Goal: Task Accomplishment & Management: Manage account settings

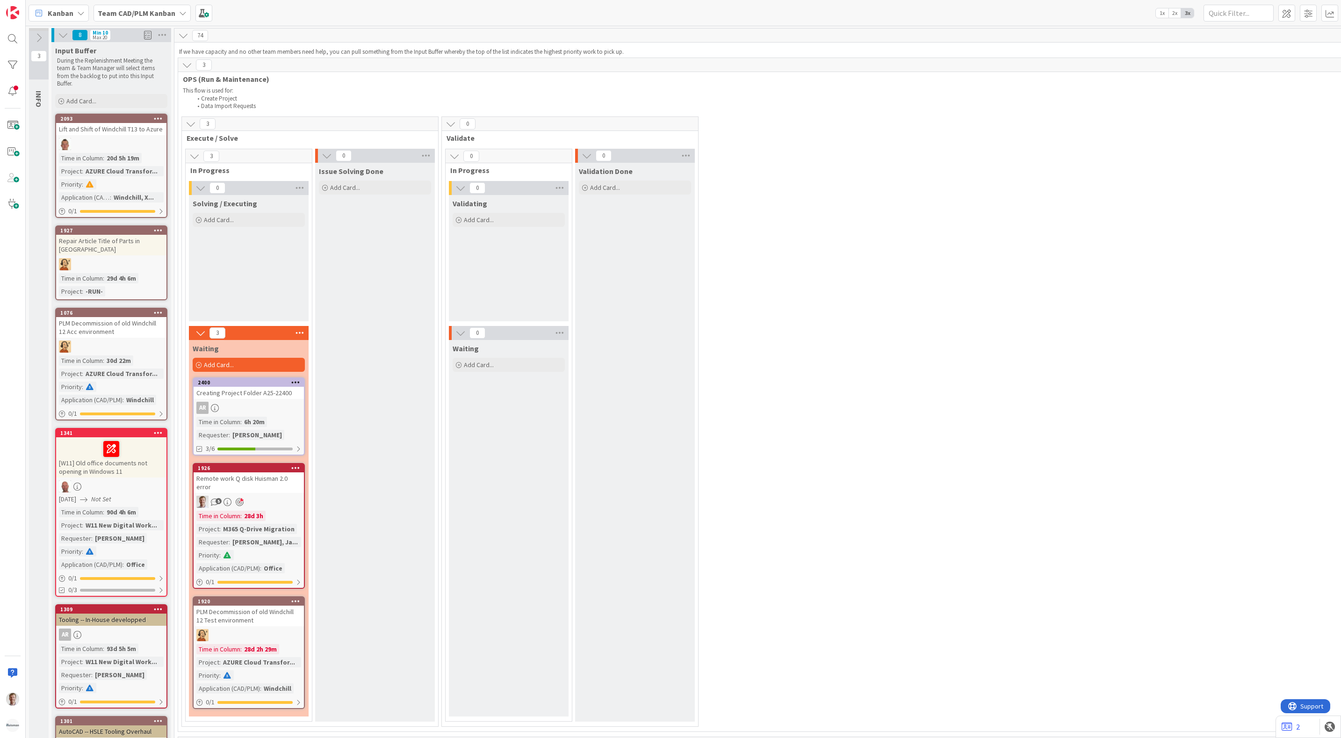
click at [272, 484] on div "Remote work Q disk Huisman 2.0 error" at bounding box center [249, 482] width 110 height 21
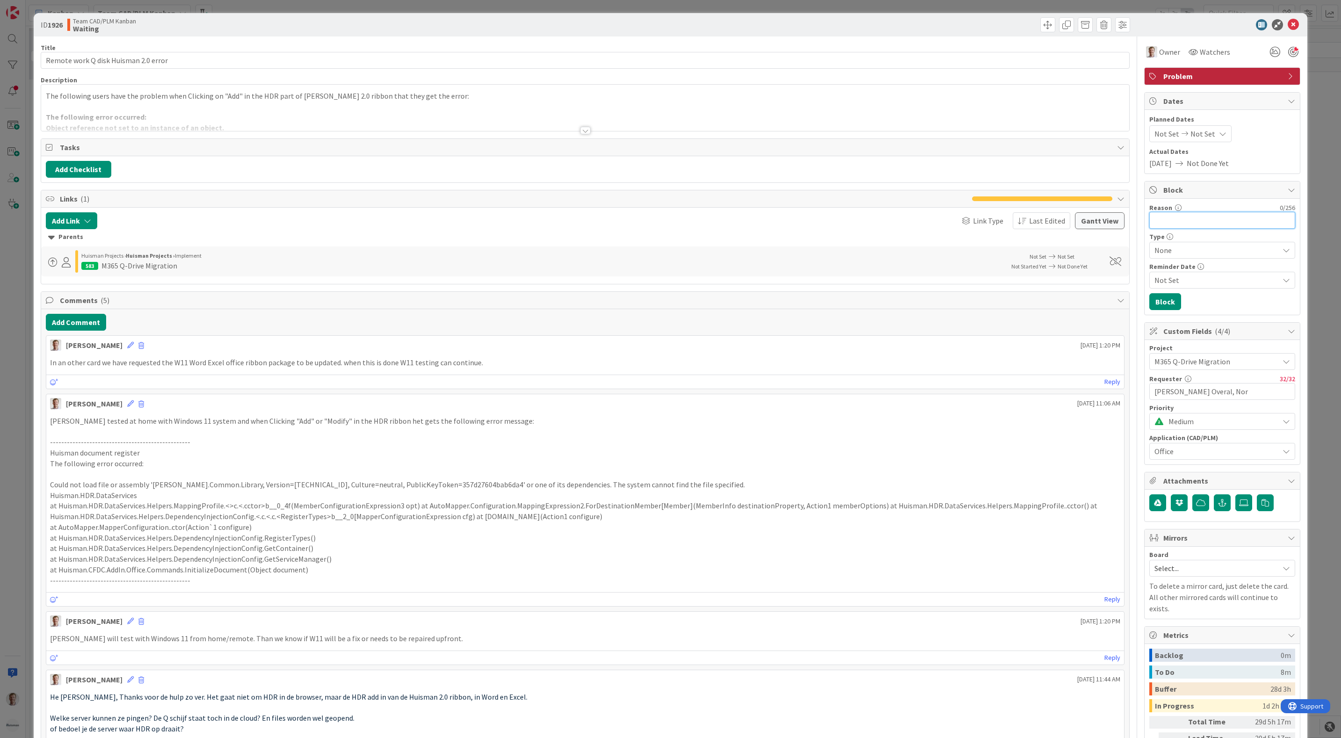
click at [1191, 223] on input "Reason" at bounding box center [1222, 220] width 146 height 17
type input "holiday"
click at [1156, 297] on button "Block" at bounding box center [1165, 301] width 32 height 17
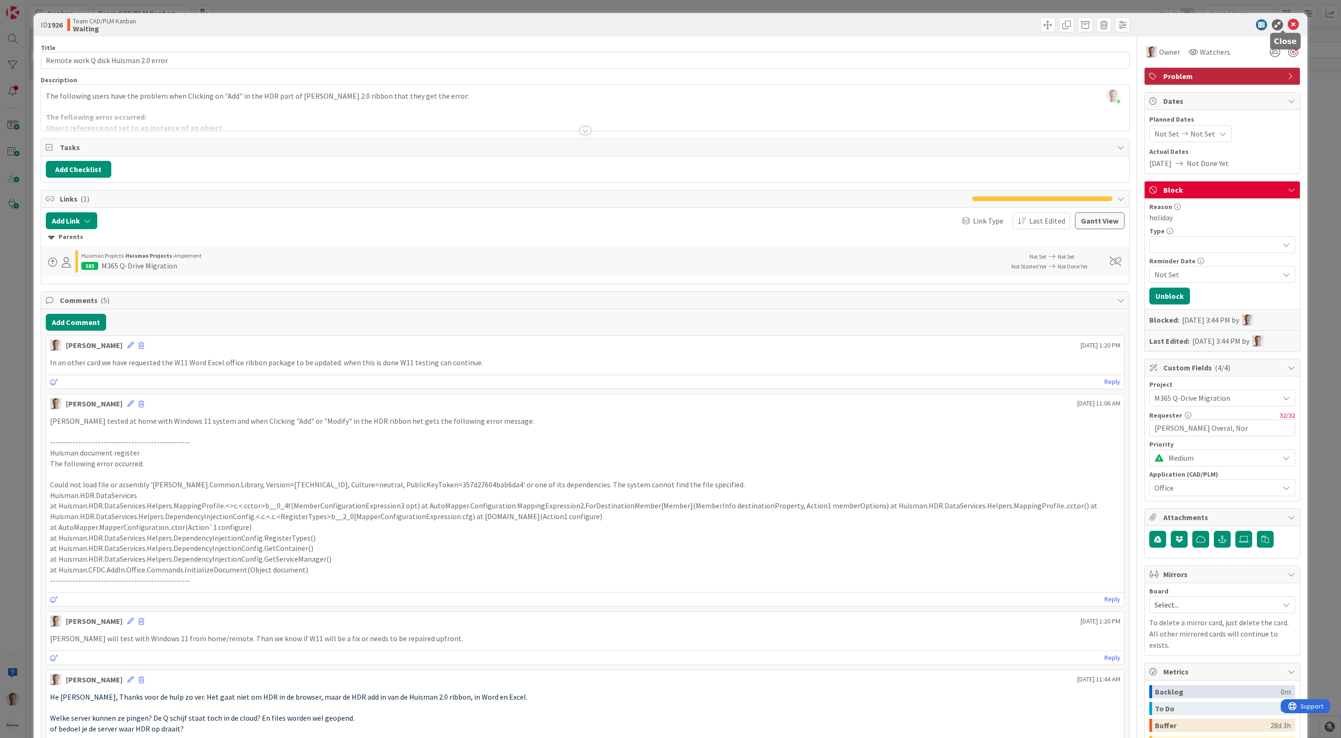
click at [1288, 24] on icon at bounding box center [1293, 24] width 11 height 11
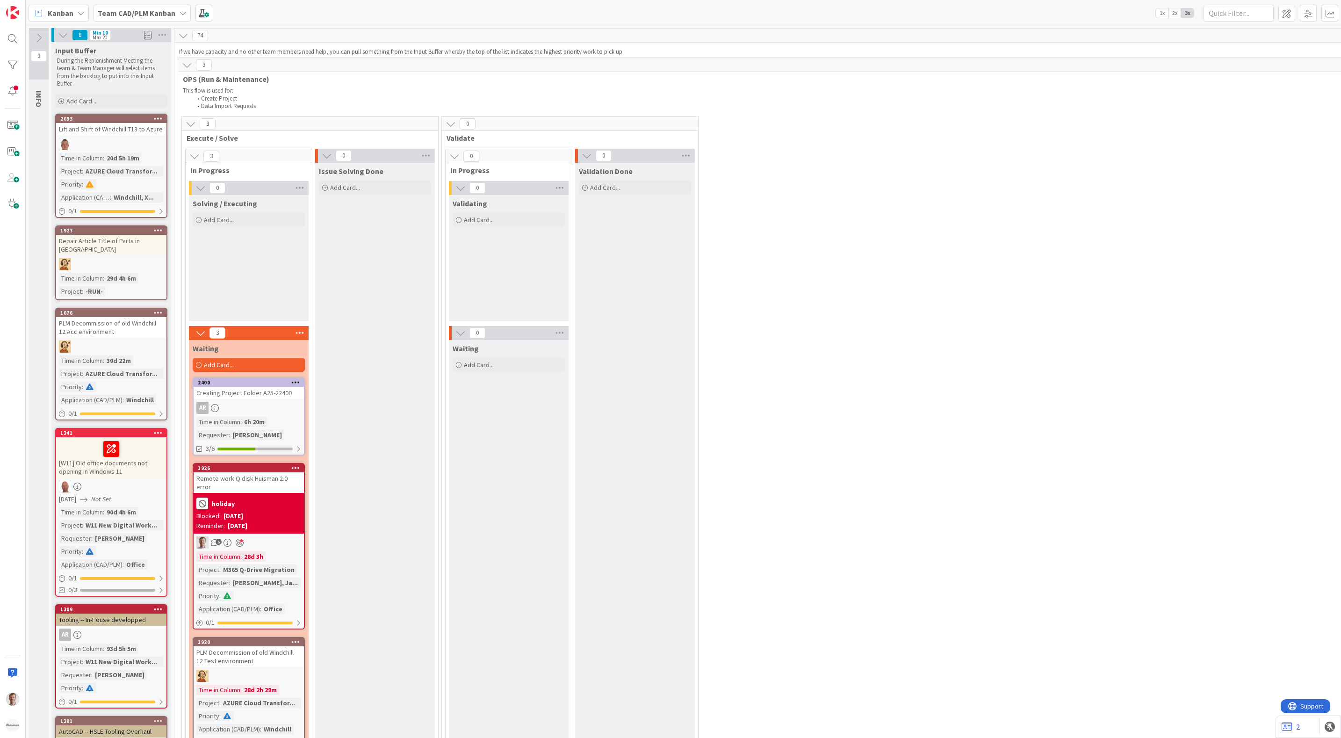
click at [284, 511] on div "Blocked: [DATE]" at bounding box center [248, 516] width 105 height 10
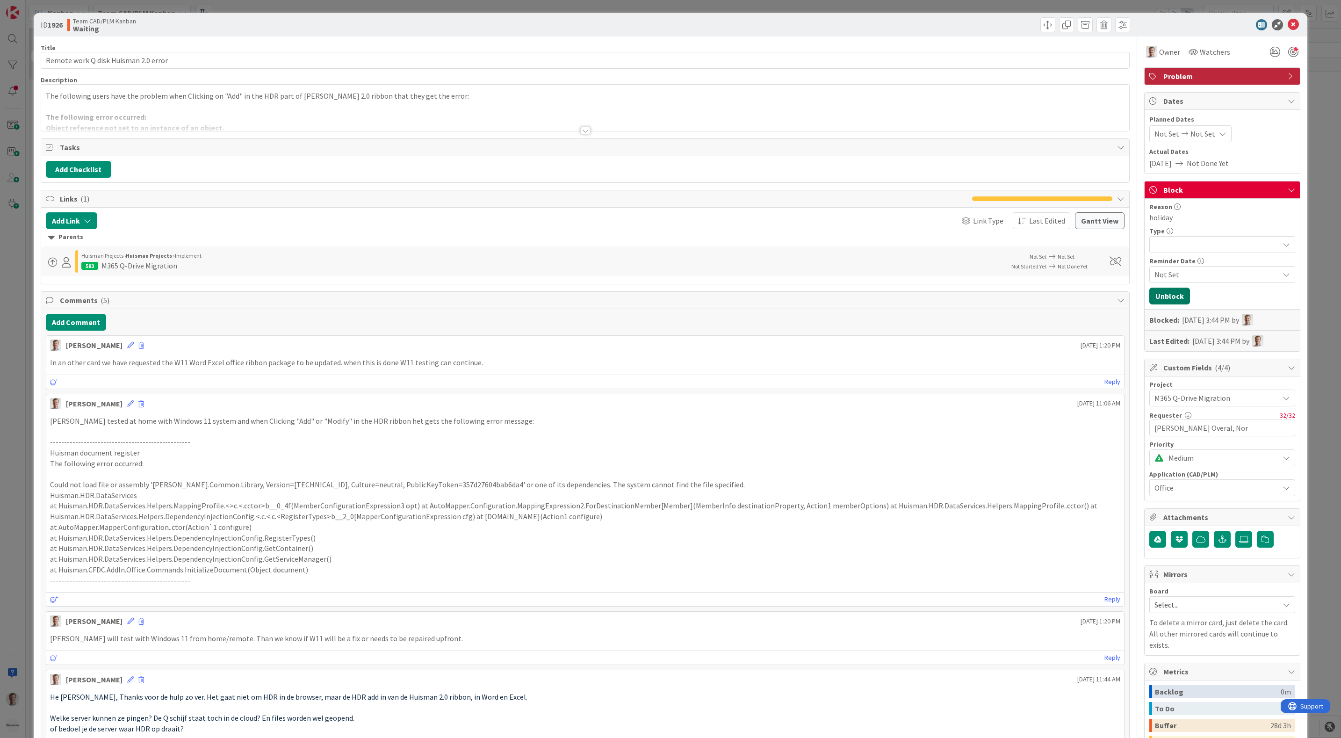
click at [1167, 294] on button "Unblock" at bounding box center [1169, 296] width 41 height 17
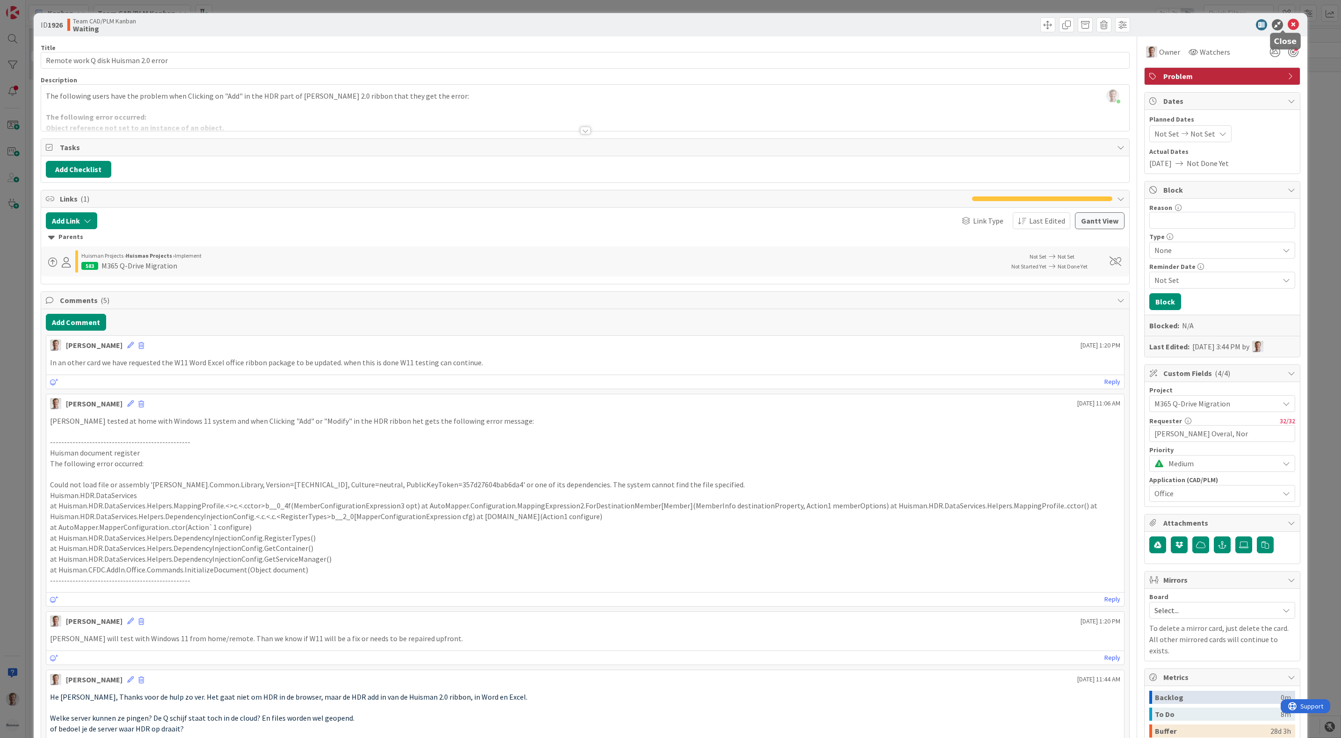
click at [1288, 26] on icon at bounding box center [1293, 24] width 11 height 11
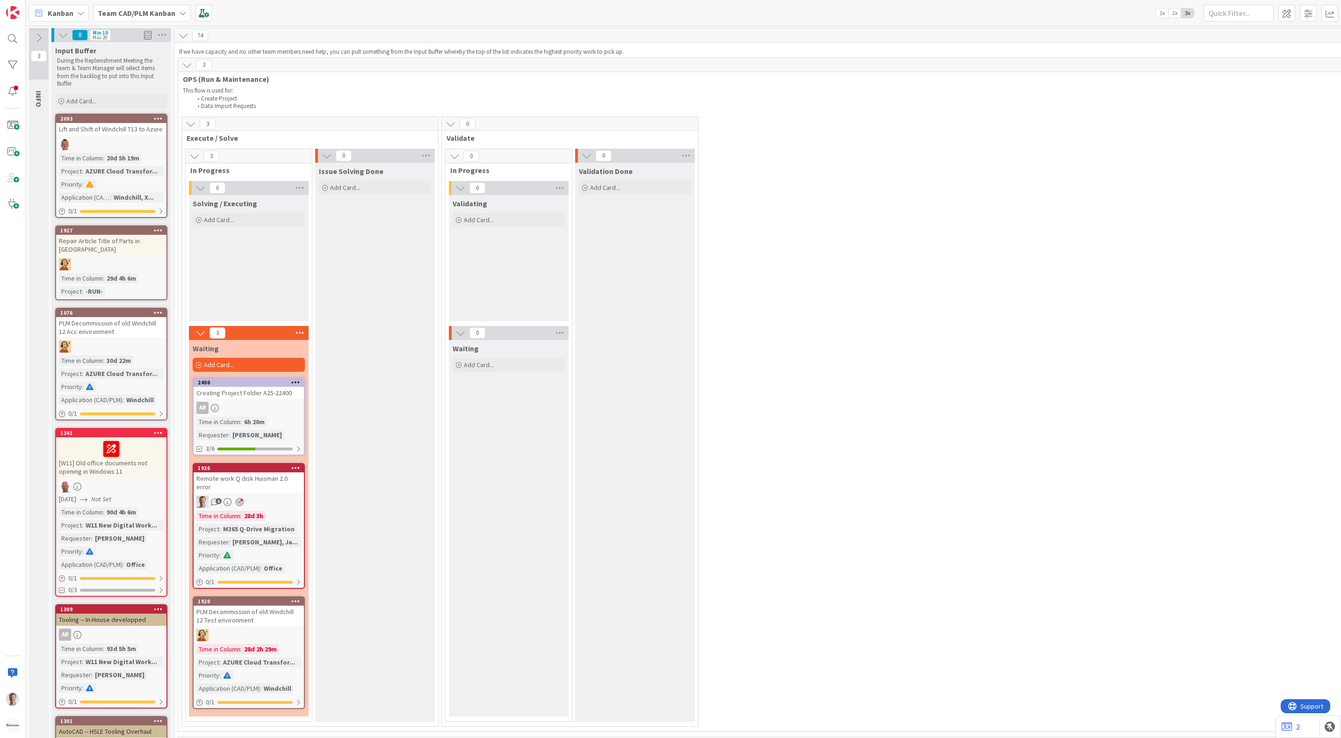
click at [933, 340] on div "3 Execute / Solve 3 In Progress 0 Solving / Executing Add Card... 3 Waiting Add…" at bounding box center [960, 423] width 1560 height 615
click at [932, 100] on li "Create Project" at bounding box center [921, 98] width 1459 height 7
click at [1231, 10] on input "text" at bounding box center [1238, 13] width 70 height 17
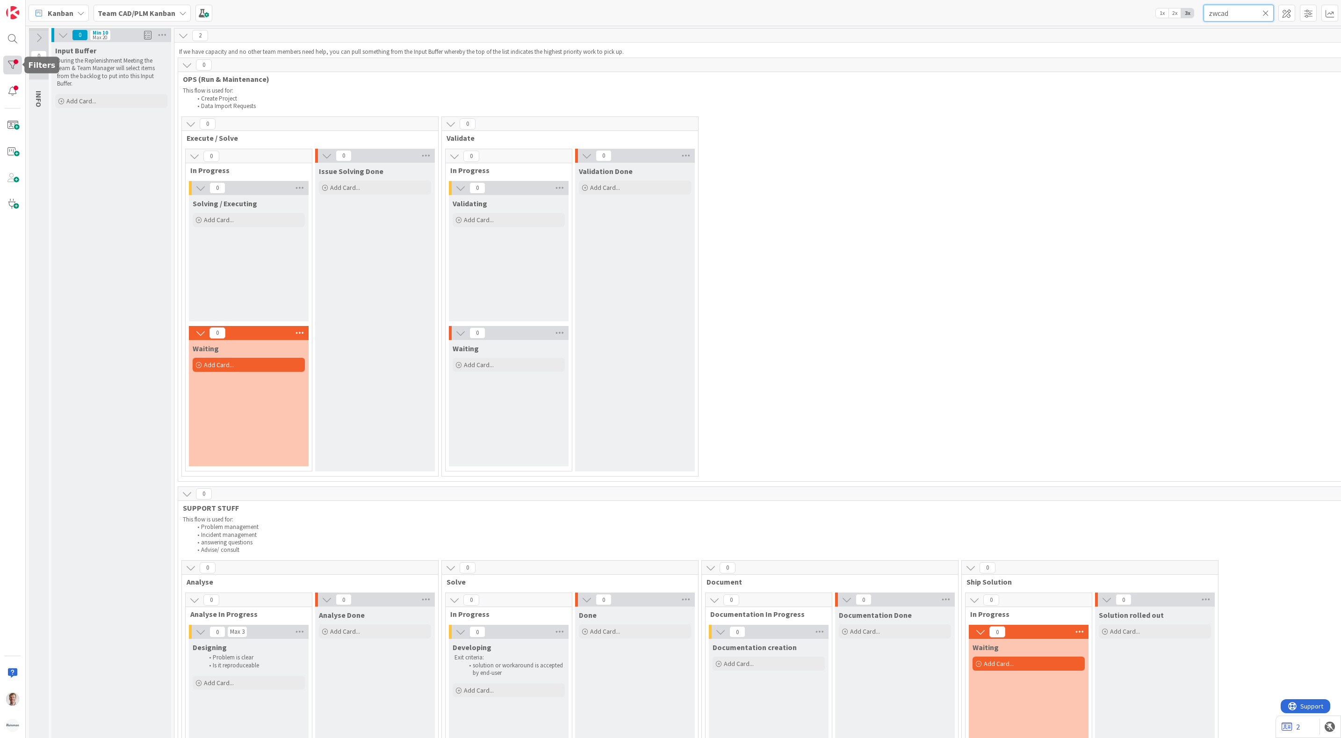
type input "zwcad"
click at [8, 65] on div at bounding box center [12, 65] width 19 height 19
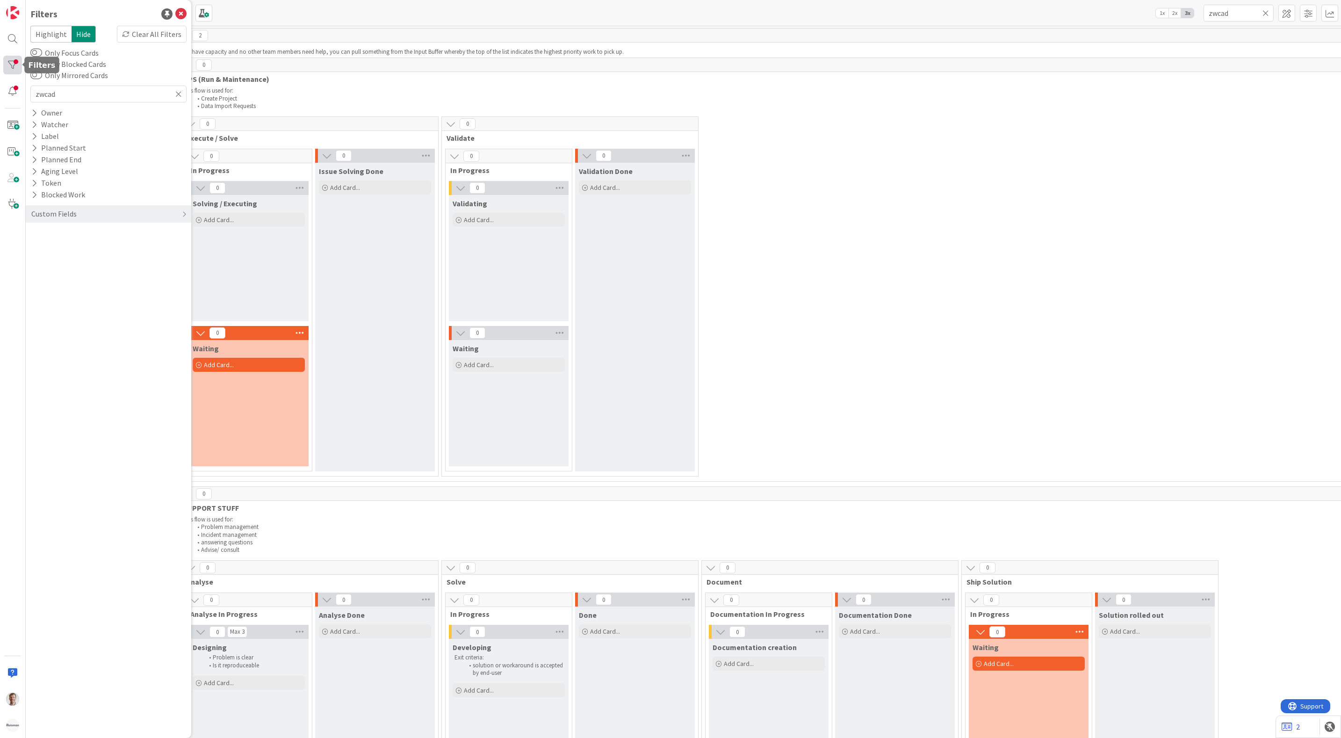
click at [6, 63] on div at bounding box center [12, 65] width 19 height 19
click at [104, 115] on div "Owner" at bounding box center [109, 113] width 166 height 12
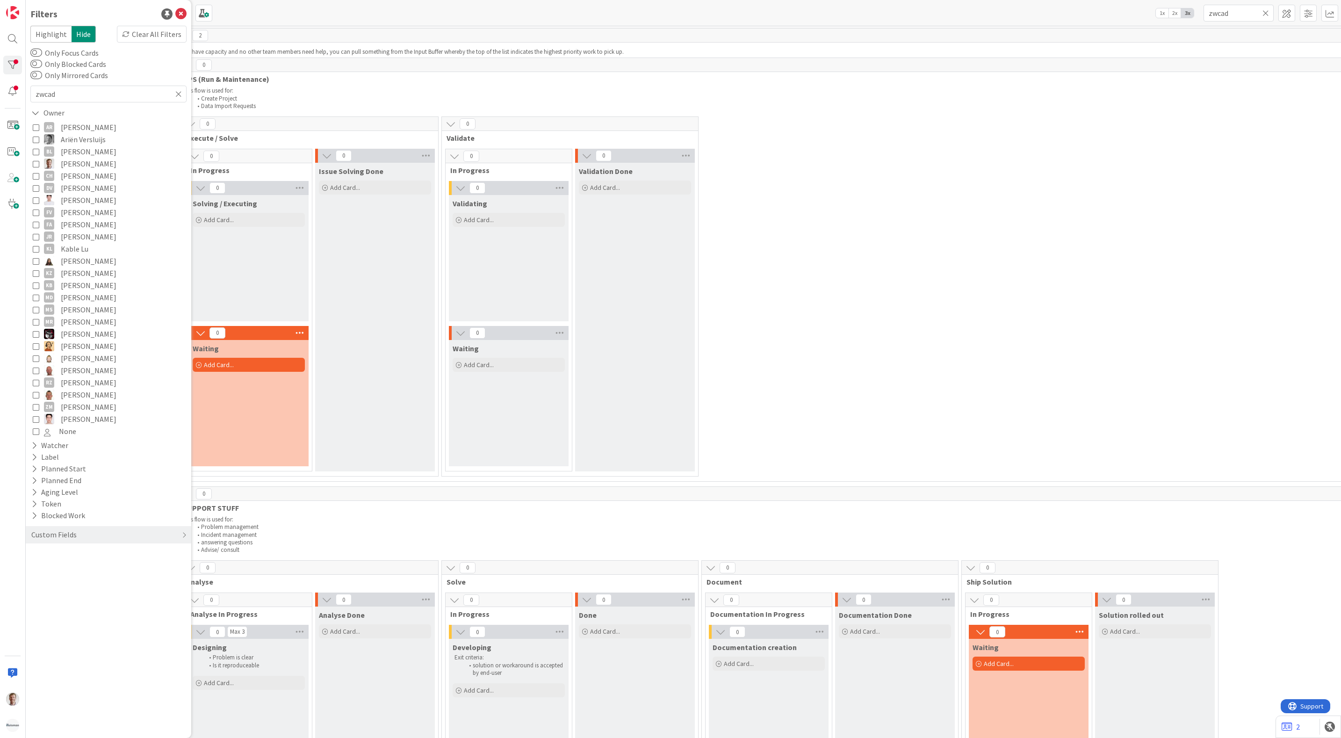
click at [891, 226] on div "0 Execute / Solve 0 In Progress 0 Solving / Executing Add Card... 0 Waiting Add…" at bounding box center [960, 298] width 1560 height 365
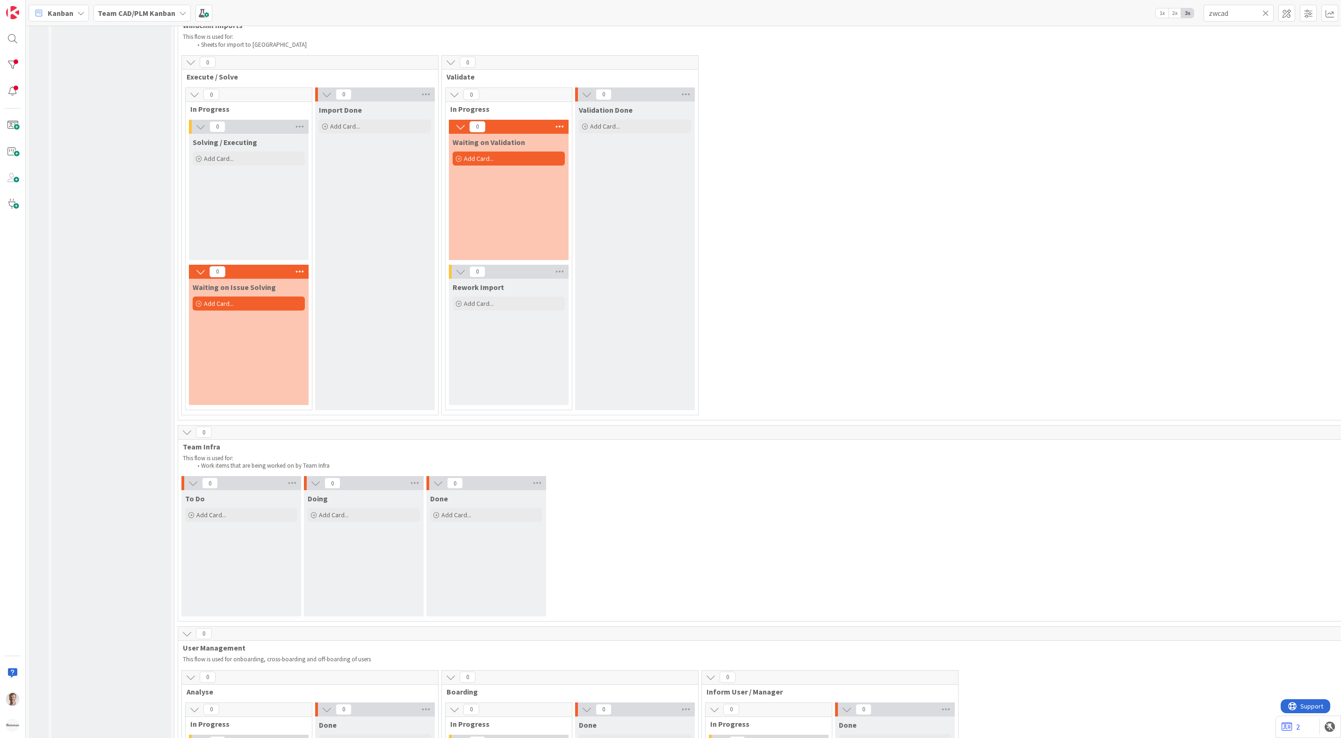
scroll to position [982, 0]
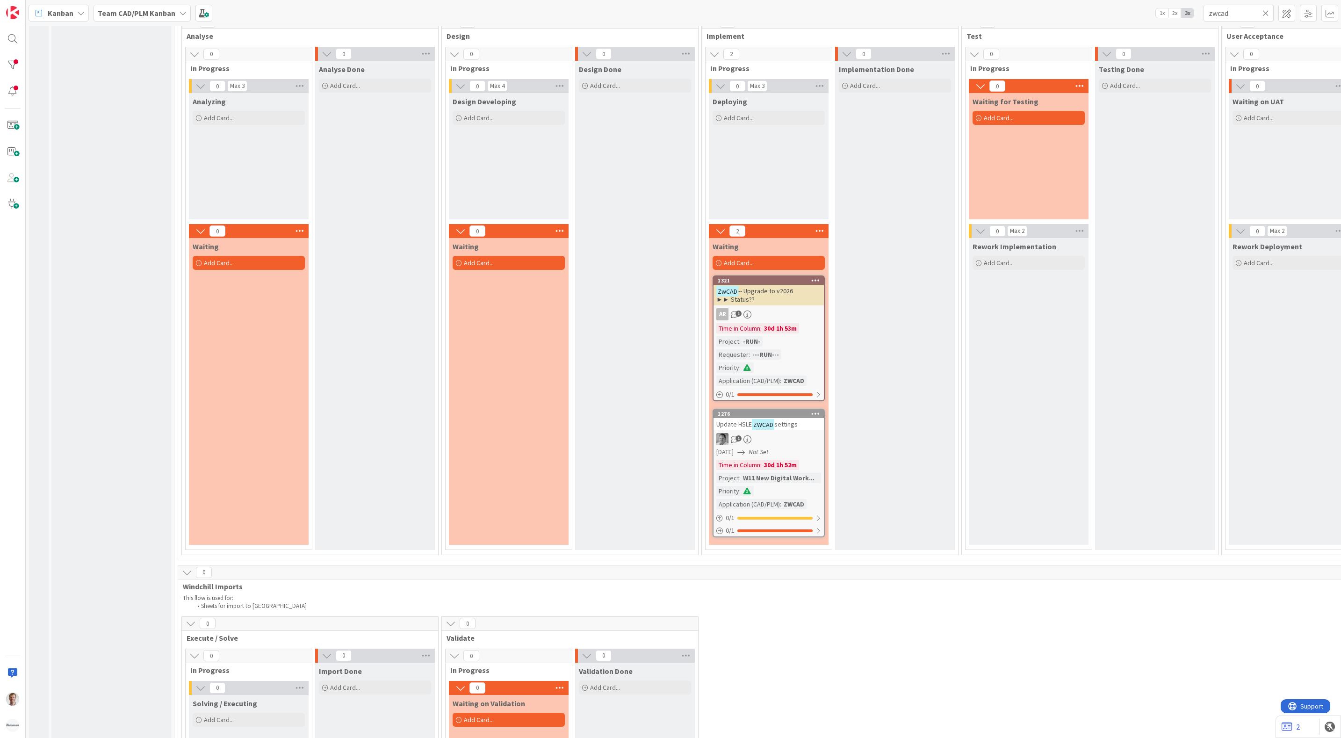
click at [803, 300] on div "ZwCAD -- Upgrade to v2026 ►► Status??" at bounding box center [768, 295] width 110 height 21
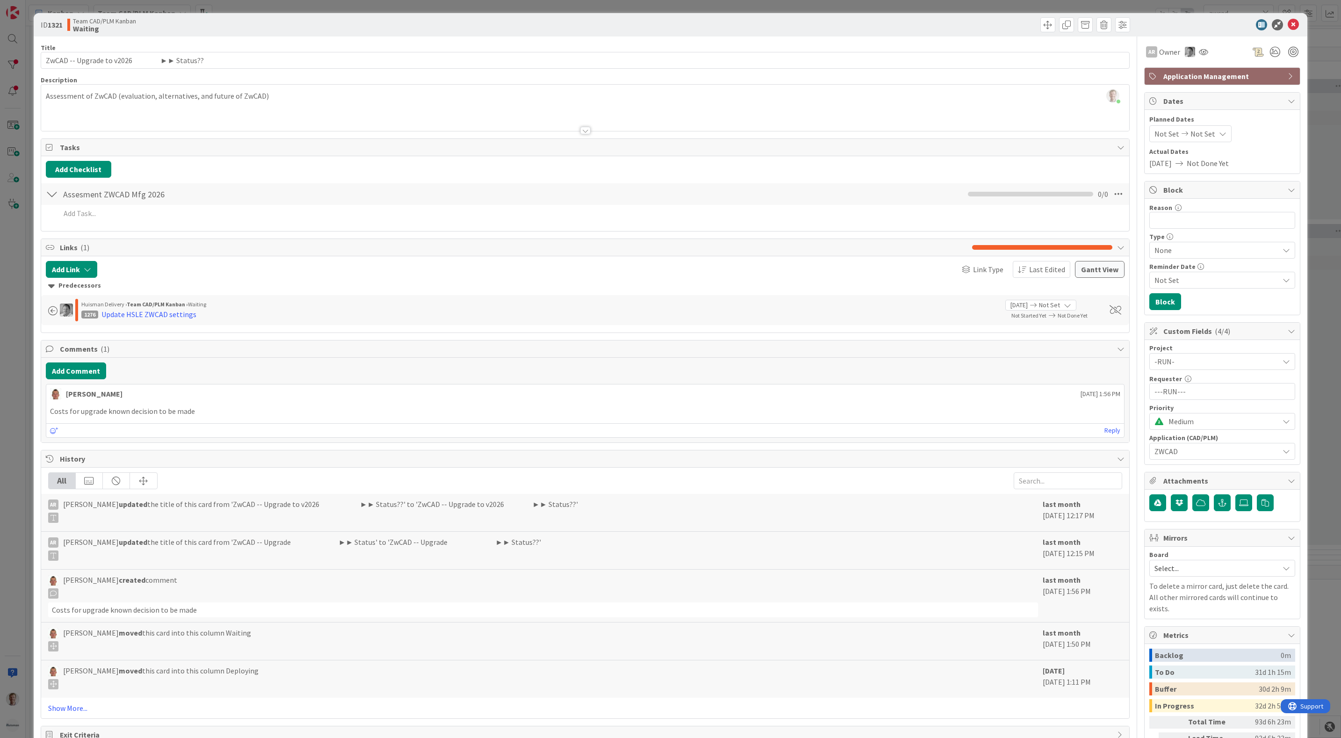
click at [332, 25] on div "Team CAD/PLM Kanban Waiting" at bounding box center [325, 24] width 516 height 15
click at [1288, 23] on icon at bounding box center [1293, 24] width 11 height 11
